Goal: Task Accomplishment & Management: Manage account settings

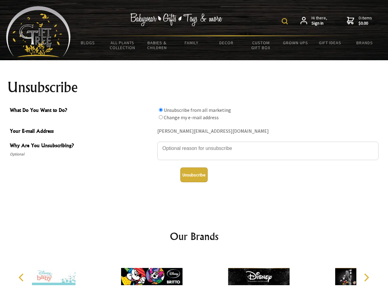
click at [285, 21] on img at bounding box center [284, 21] width 6 height 6
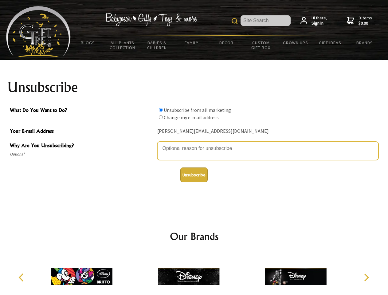
click at [194, 144] on textarea "Why Are You Unsubscribing?" at bounding box center [267, 150] width 221 height 18
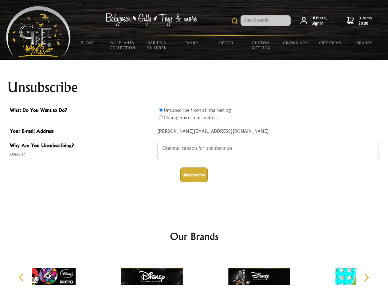
click at [160, 110] on input "What Do You Want to Do?" at bounding box center [161, 110] width 4 height 4
click at [160, 117] on input "What Do You Want to Do?" at bounding box center [161, 117] width 4 height 4
radio input "true"
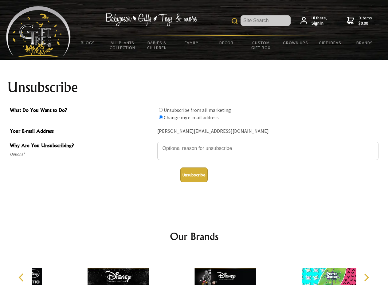
click at [194, 175] on button "Unsubscribe" at bounding box center [193, 174] width 27 height 15
click at [194, 274] on div at bounding box center [225, 277] width 107 height 48
click at [22, 277] on icon "Previous" at bounding box center [22, 277] width 8 height 8
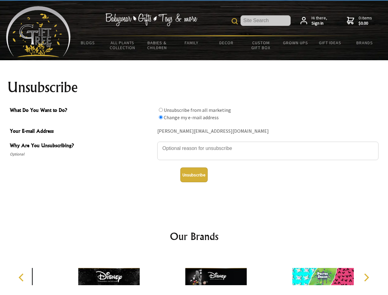
click at [366, 277] on icon "Next" at bounding box center [365, 277] width 8 height 8
